Goal: Information Seeking & Learning: Check status

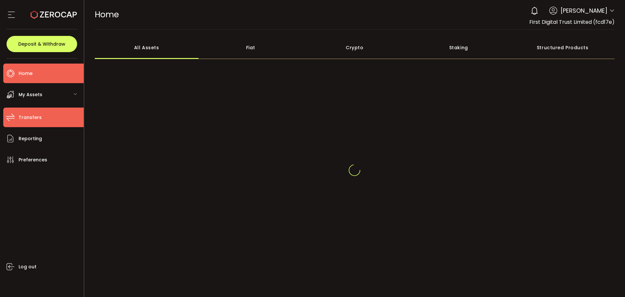
click at [26, 111] on li "Transfers" at bounding box center [43, 118] width 80 height 20
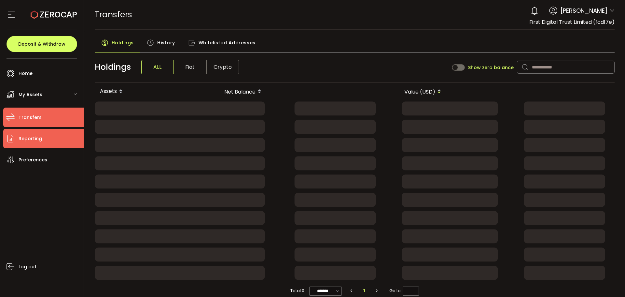
click at [40, 135] on span "Reporting" at bounding box center [30, 138] width 23 height 9
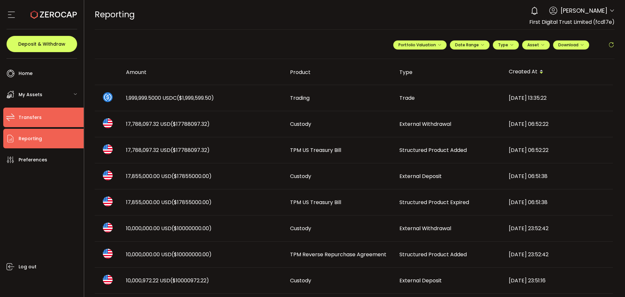
click at [53, 114] on li "Transfers" at bounding box center [43, 118] width 80 height 20
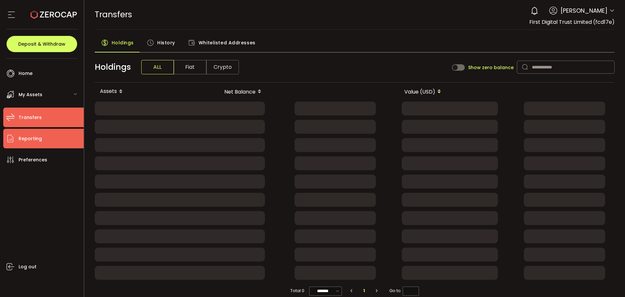
click at [48, 134] on li "Reporting" at bounding box center [43, 139] width 80 height 20
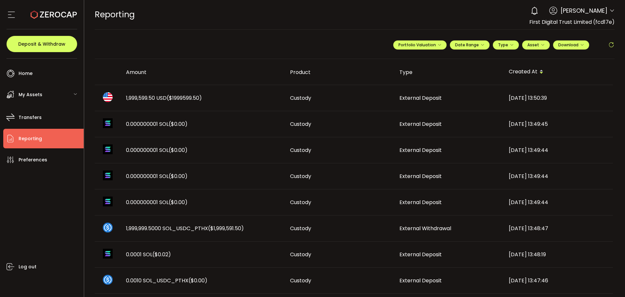
click at [226, 92] on td "1,999,599.50 USD ($1999599.50)" at bounding box center [203, 98] width 164 height 26
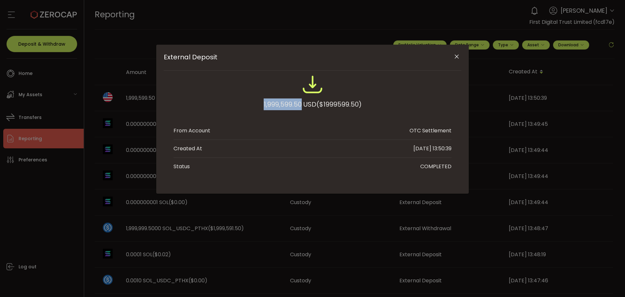
drag, startPoint x: 260, startPoint y: 104, endPoint x: 300, endPoint y: 107, distance: 40.8
click at [300, 107] on div "1,999,599.50 USD ($1999599.50)" at bounding box center [313, 95] width 278 height 43
copy div "1,999,599.50"
